Goal: Task Accomplishment & Management: Use online tool/utility

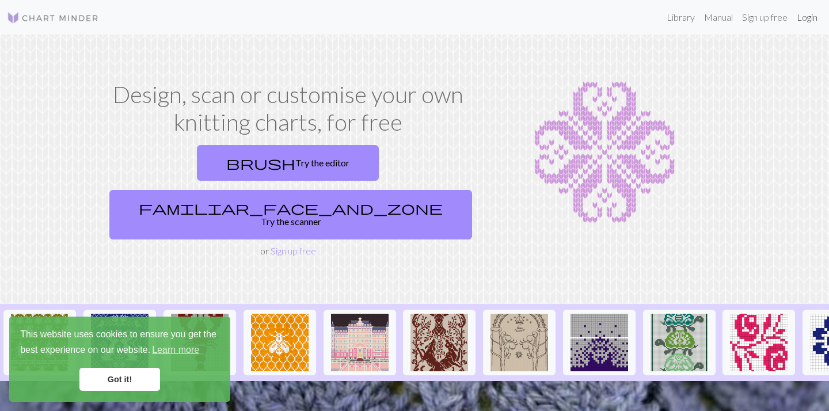
click at [813, 14] on link "Login" at bounding box center [807, 17] width 30 height 23
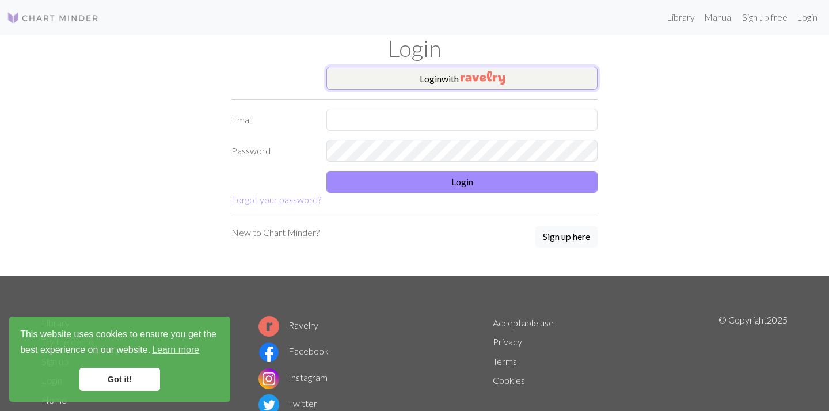
click at [513, 89] on button "Login with" at bounding box center [461, 78] width 271 height 23
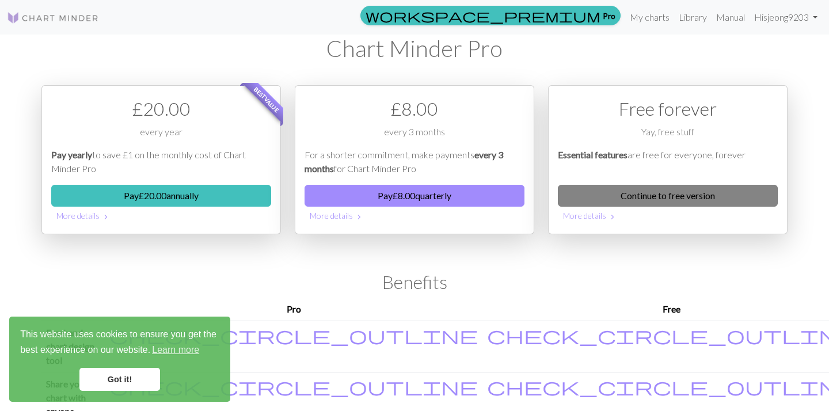
click at [695, 203] on link "Continue to free version" at bounding box center [668, 196] width 220 height 22
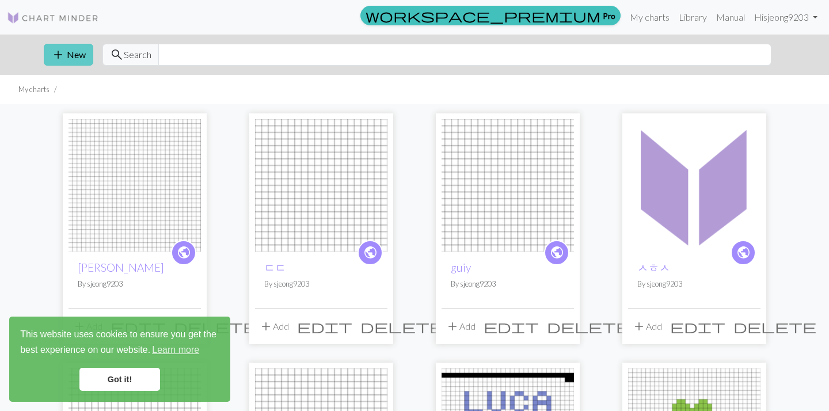
click at [67, 61] on button "add New" at bounding box center [68, 55] width 49 height 22
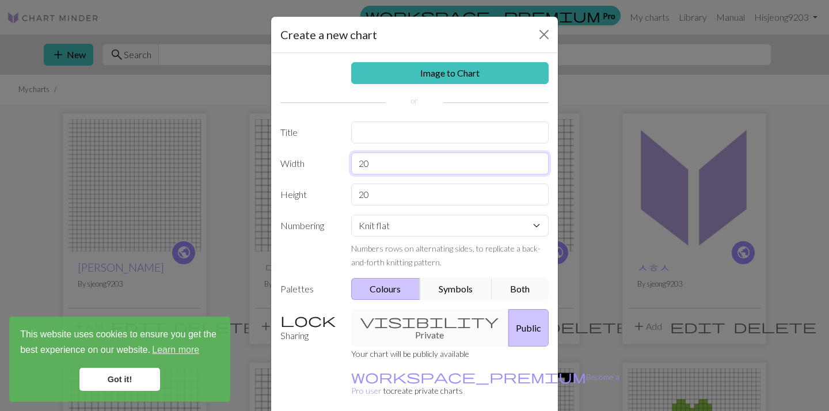
click at [387, 162] on input "20" at bounding box center [450, 163] width 198 height 22
type input "9"
click at [394, 121] on input "text" at bounding box center [450, 132] width 198 height 22
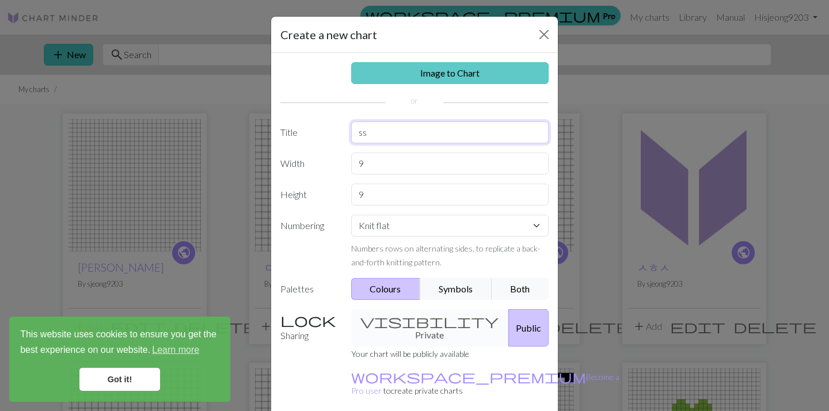
type input "ss"
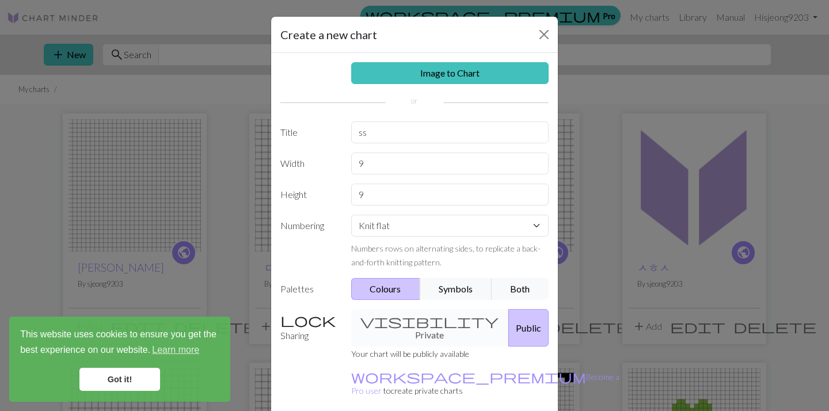
drag, startPoint x: 437, startPoint y: 73, endPoint x: 482, endPoint y: 388, distance: 318.0
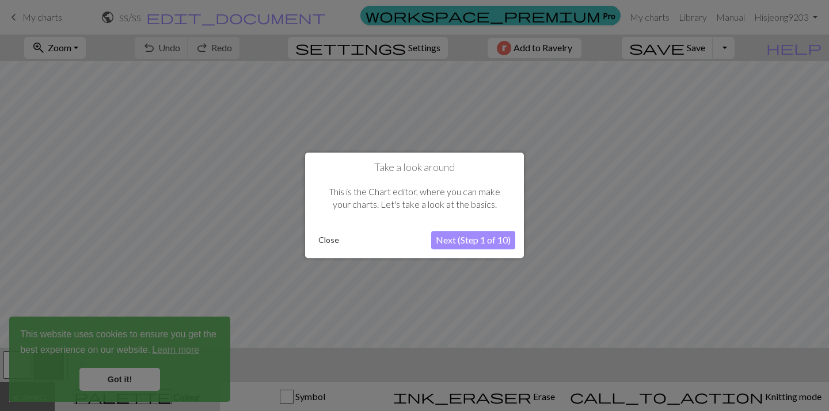
click at [540, 222] on div at bounding box center [414, 205] width 829 height 411
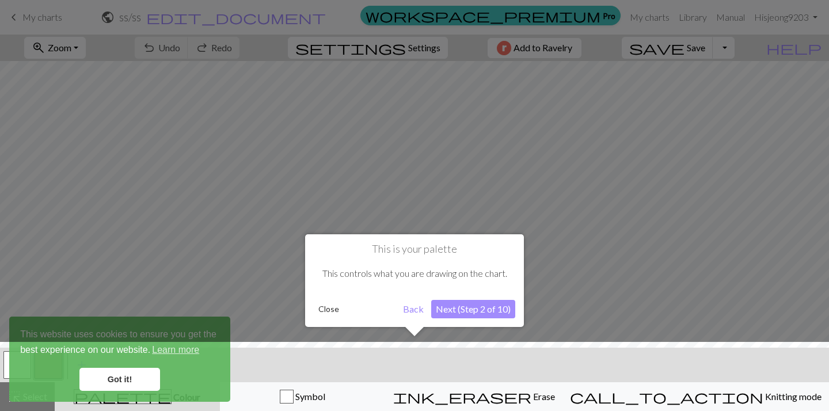
click at [506, 285] on div "This controls what you are drawing on the chart." at bounding box center [414, 274] width 201 height 36
click at [330, 311] on button "Close" at bounding box center [329, 308] width 30 height 17
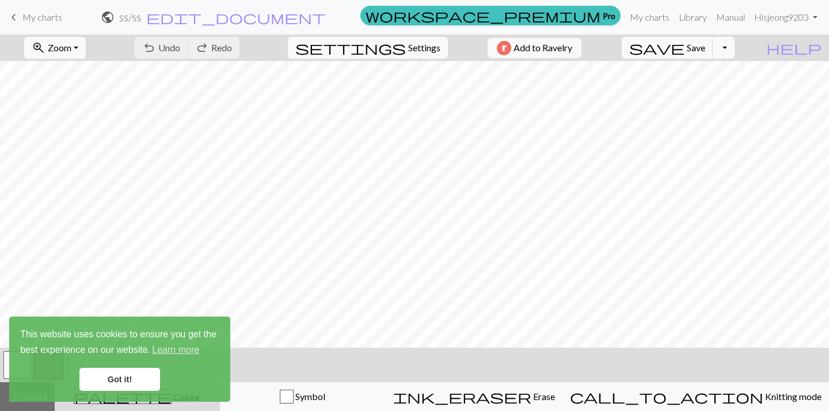
click at [120, 375] on link "Got it!" at bounding box center [119, 379] width 81 height 23
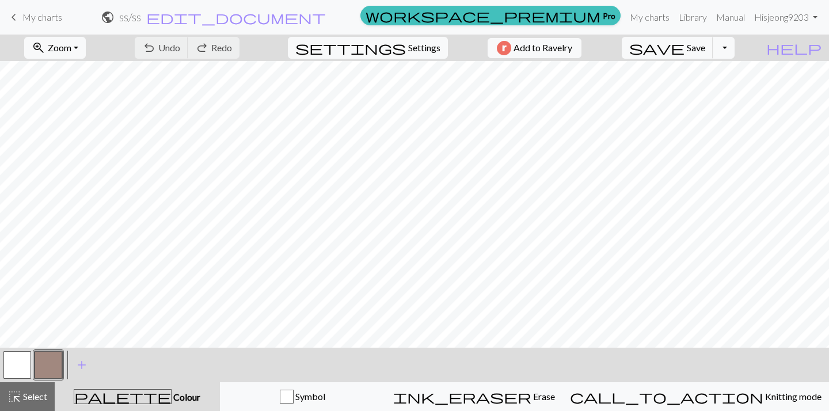
click at [179, 394] on div "palette Colour Colour" at bounding box center [137, 396] width 151 height 15
click at [180, 49] on span "Undo" at bounding box center [169, 47] width 22 height 11
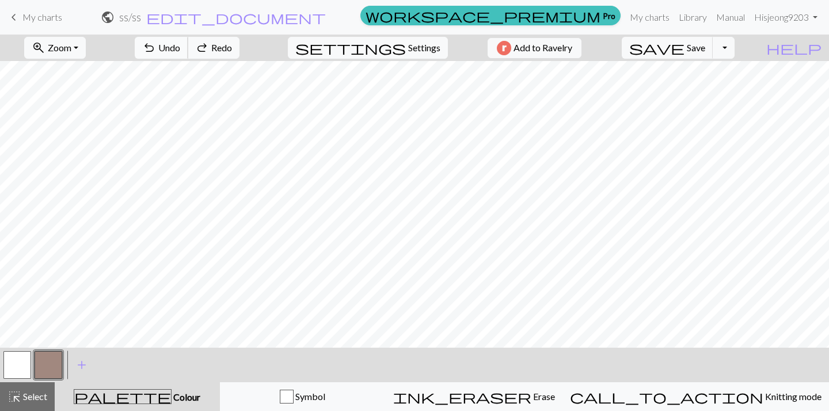
click at [180, 49] on span "Undo" at bounding box center [169, 47] width 22 height 11
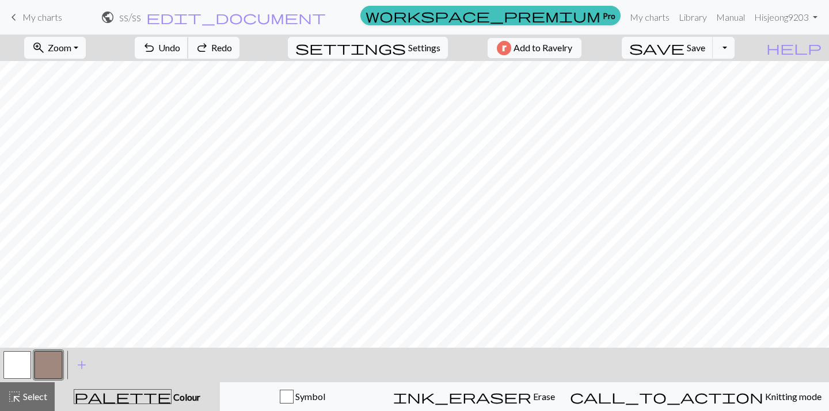
click at [180, 49] on span "Undo" at bounding box center [169, 47] width 22 height 11
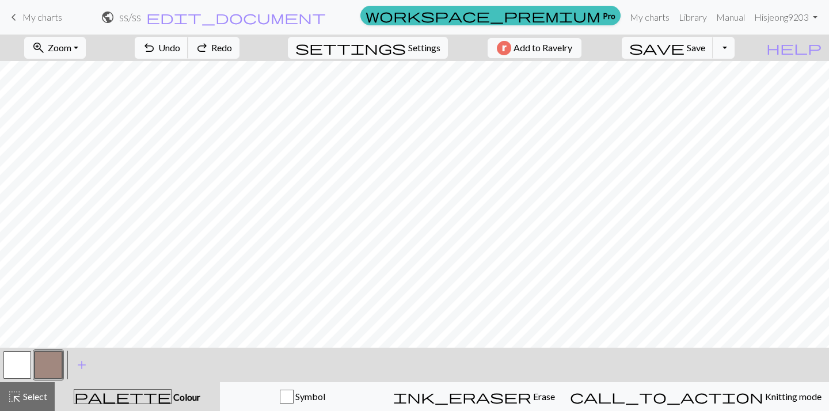
click at [180, 49] on span "Undo" at bounding box center [169, 47] width 22 height 11
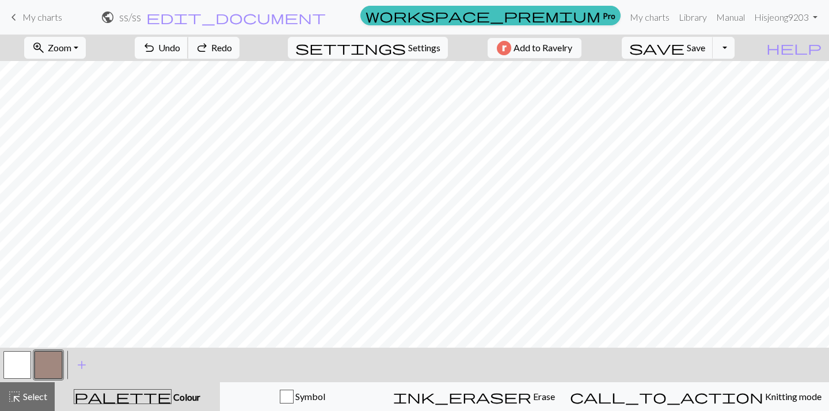
click at [180, 49] on span "Undo" at bounding box center [169, 47] width 22 height 11
click at [180, 52] on span "Undo" at bounding box center [169, 47] width 22 height 11
click at [160, 405] on button "palette Colour Colour" at bounding box center [137, 396] width 165 height 29
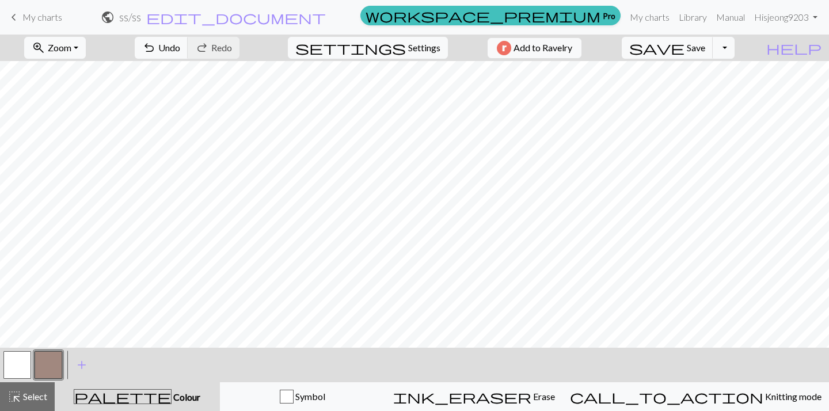
click at [139, 405] on span "palette" at bounding box center [122, 396] width 97 height 16
click at [51, 367] on button "button" at bounding box center [49, 365] width 28 height 28
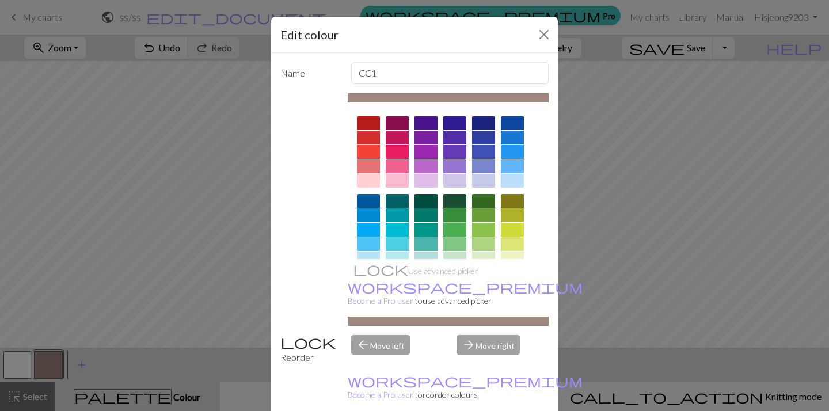
click at [460, 218] on div at bounding box center [454, 215] width 23 height 14
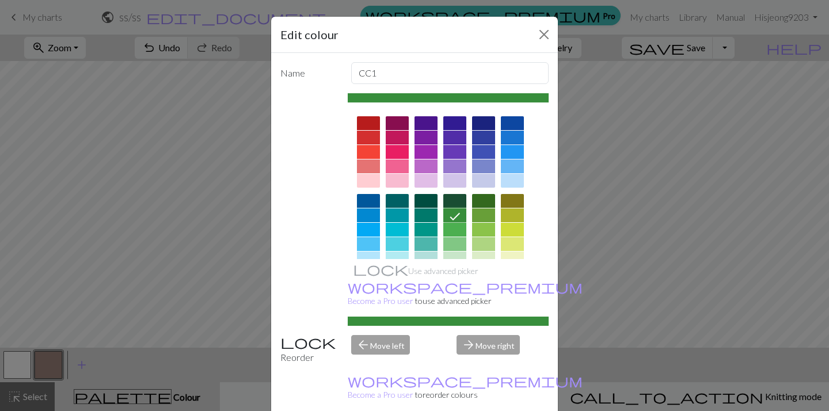
click at [594, 257] on div "Edit colour Name CC1 Use advanced picker workspace_premium Become a Pro user to…" at bounding box center [414, 205] width 829 height 411
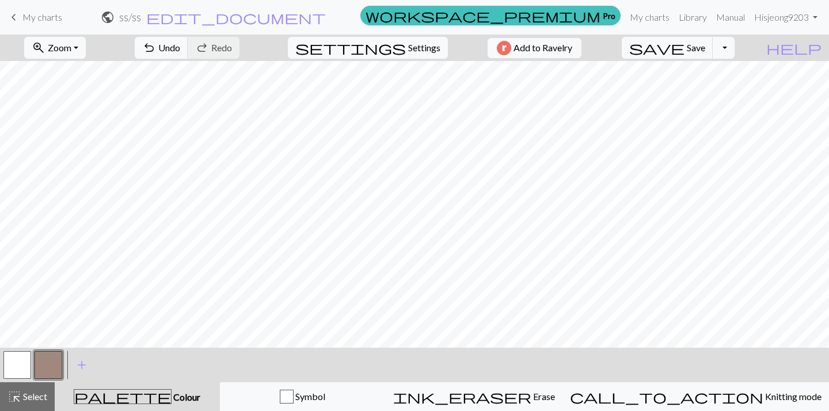
click at [55, 357] on button "button" at bounding box center [49, 365] width 28 height 28
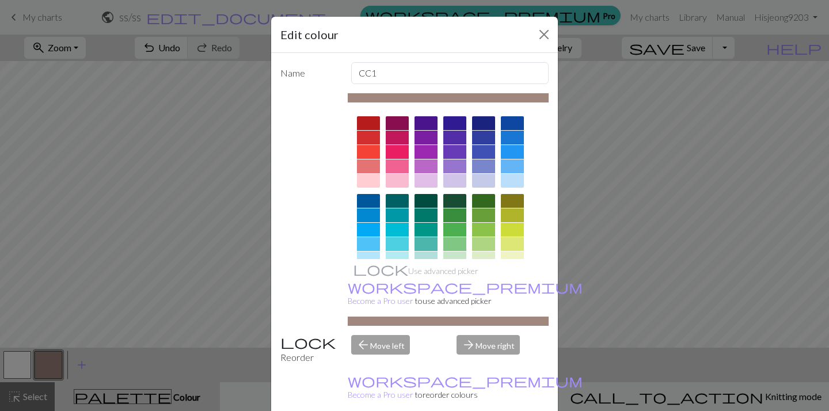
click at [485, 197] on div at bounding box center [483, 201] width 23 height 14
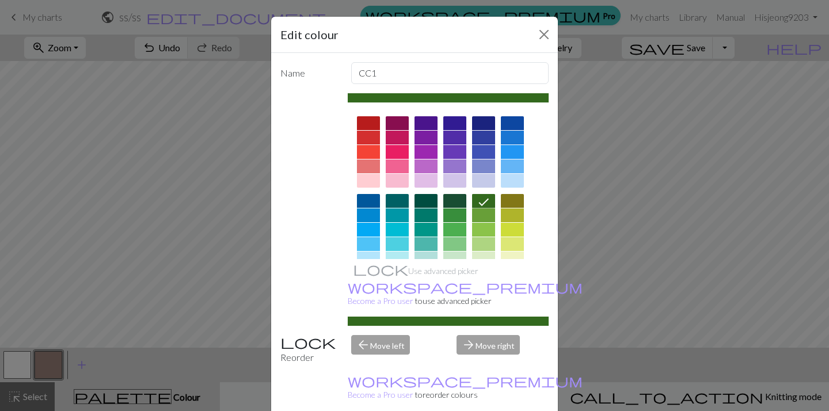
click at [455, 204] on div at bounding box center [454, 201] width 23 height 14
click at [455, 215] on div at bounding box center [454, 215] width 23 height 14
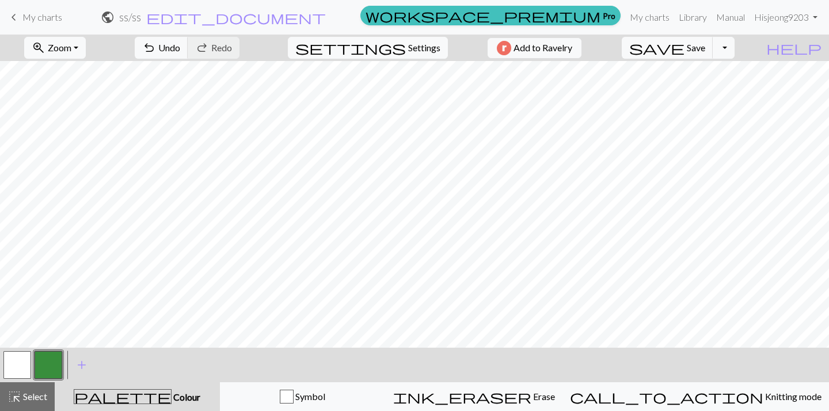
click at [17, 367] on button "button" at bounding box center [17, 365] width 28 height 28
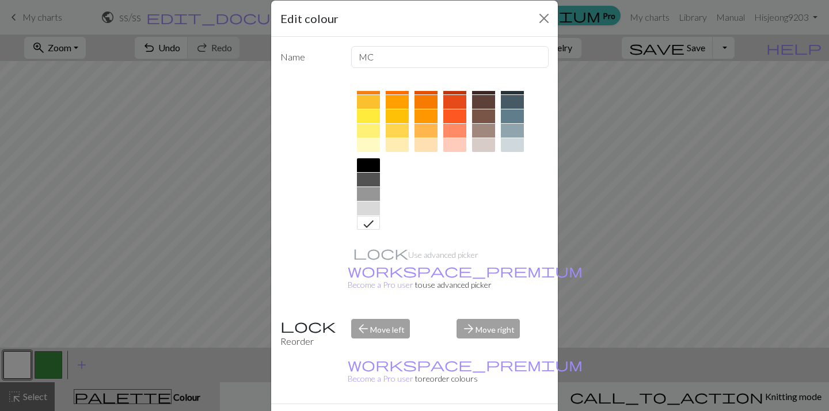
scroll to position [17, 0]
click at [453, 116] on div at bounding box center [454, 116] width 23 height 14
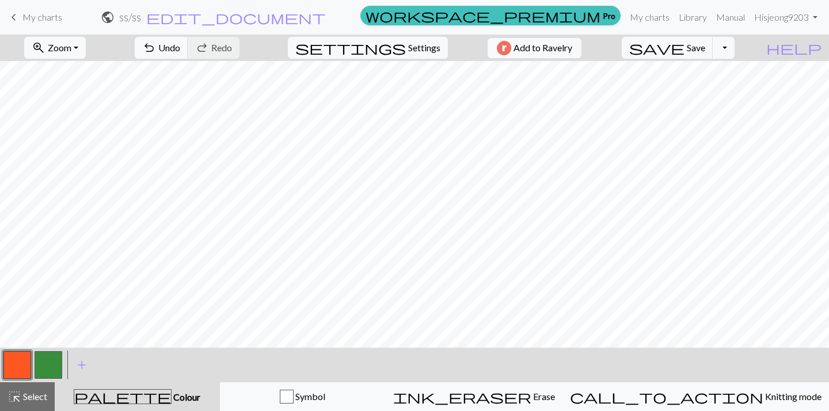
click at [48, 364] on button "button" at bounding box center [49, 365] width 28 height 28
click at [40, 365] on button "button" at bounding box center [49, 365] width 28 height 28
click at [50, 358] on button "button" at bounding box center [49, 365] width 28 height 28
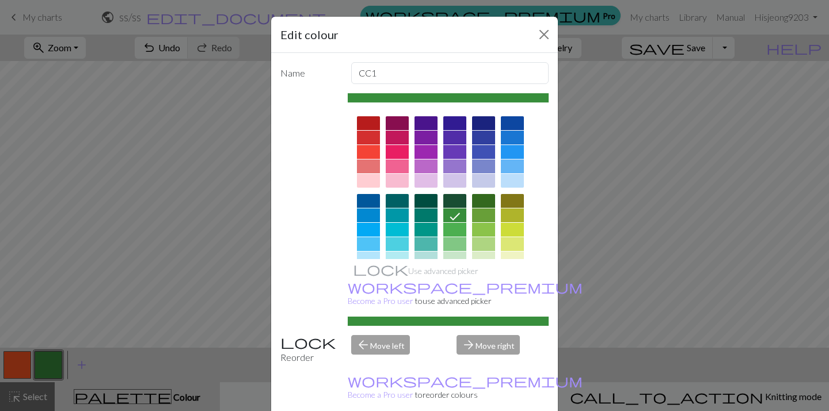
click at [452, 199] on div at bounding box center [454, 201] width 23 height 14
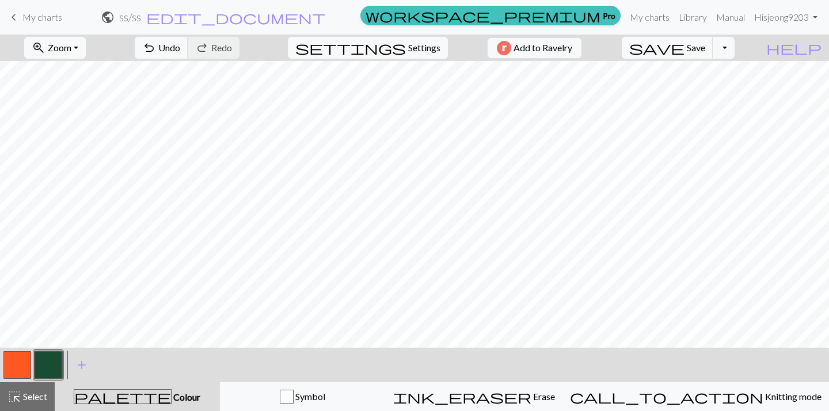
click at [13, 363] on button "button" at bounding box center [17, 365] width 28 height 28
click at [20, 361] on button "button" at bounding box center [17, 365] width 28 height 28
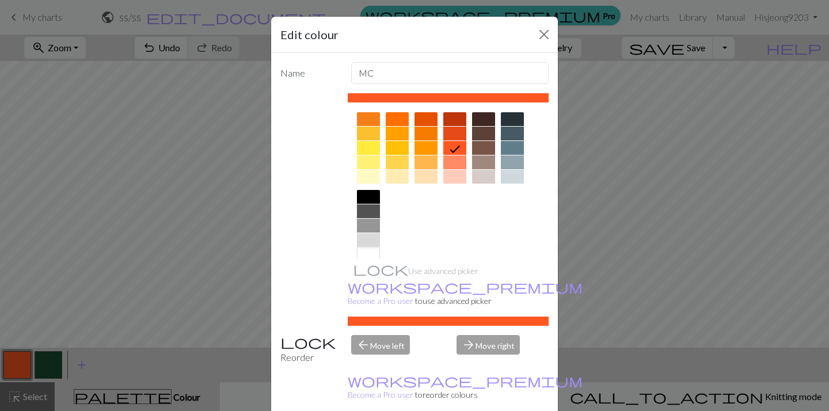
scroll to position [175, 0]
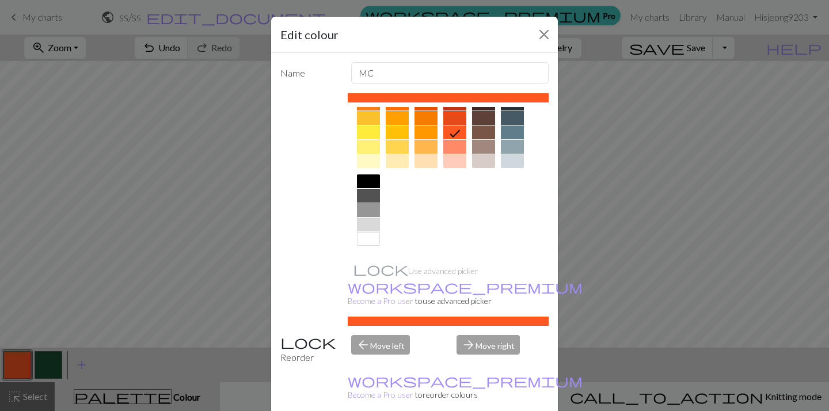
click at [450, 125] on div at bounding box center [457, 132] width 18 height 15
click at [452, 117] on div at bounding box center [454, 118] width 23 height 14
click at [433, 129] on div at bounding box center [425, 132] width 23 height 14
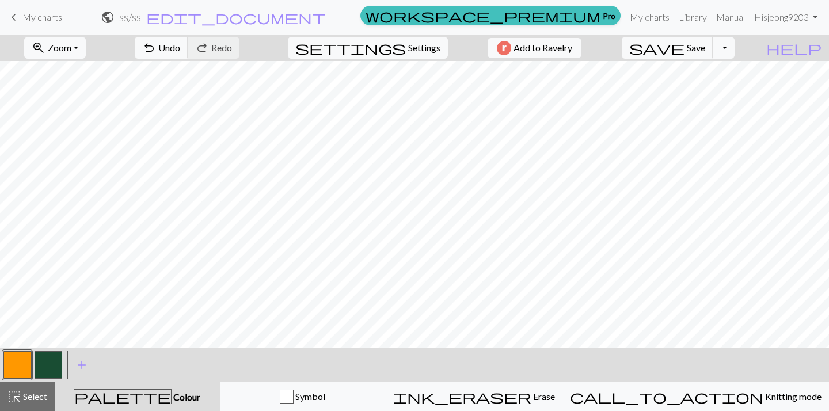
click at [23, 365] on button "button" at bounding box center [17, 365] width 28 height 28
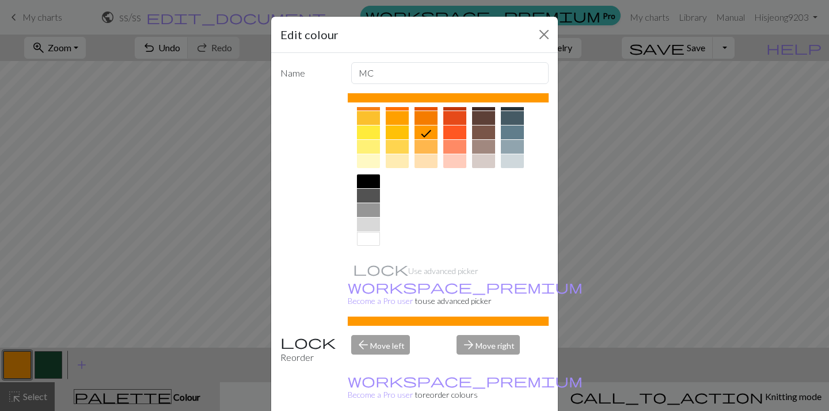
click at [363, 242] on div at bounding box center [368, 239] width 23 height 14
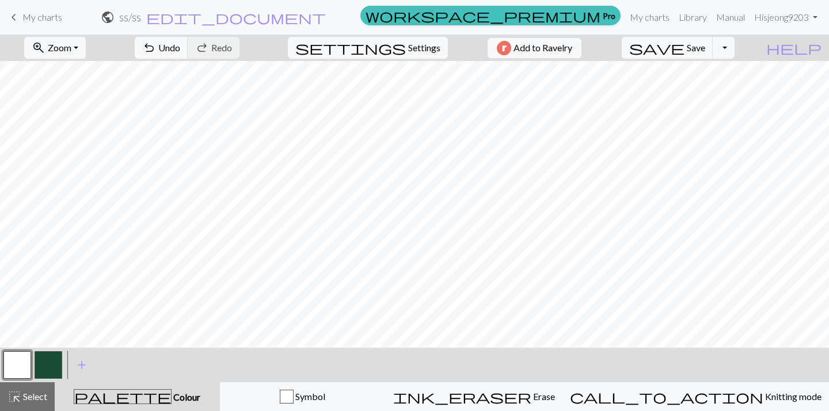
click at [475, 399] on div "ink_eraser Erase Erase" at bounding box center [474, 397] width 162 height 14
